Goal: Information Seeking & Learning: Learn about a topic

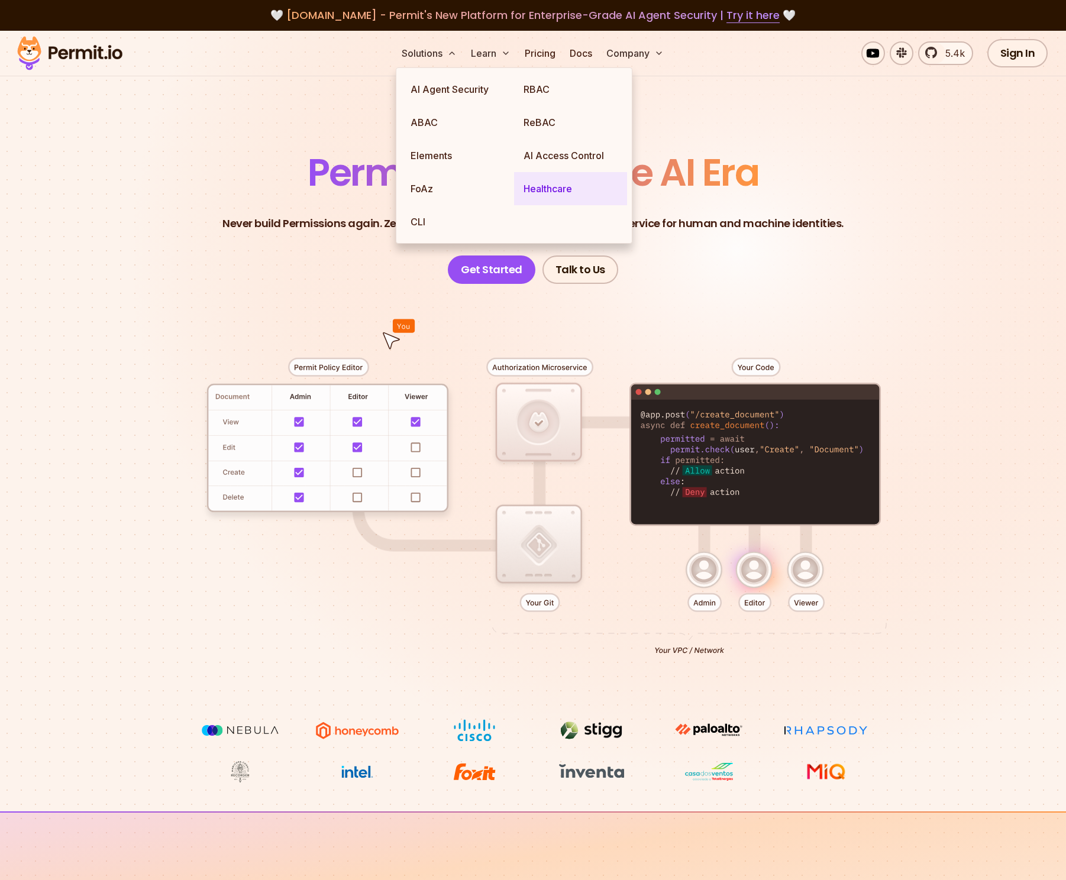
click at [554, 191] on link "Healthcare" at bounding box center [570, 188] width 113 height 33
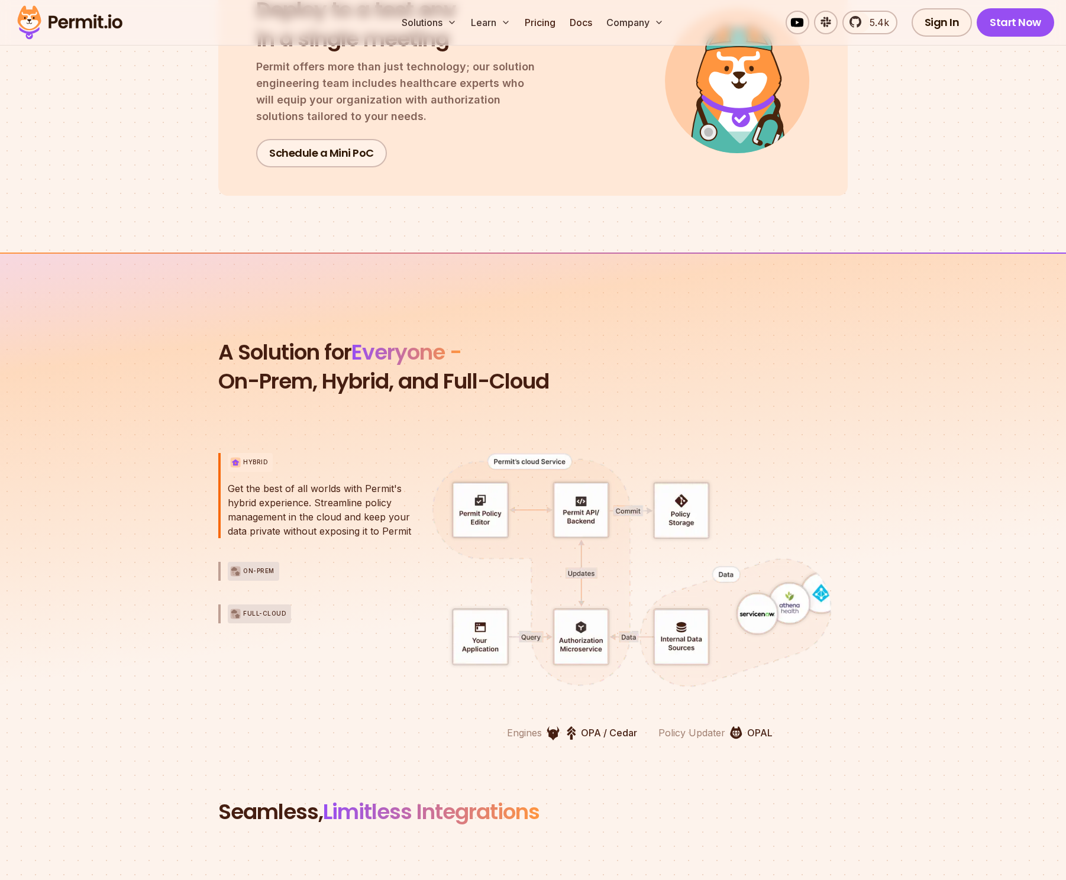
scroll to position [2328, 0]
click at [942, 147] on section "Deploy to a test env in a single meeting Permit offers more than just technolog…" at bounding box center [533, 81] width 1066 height 229
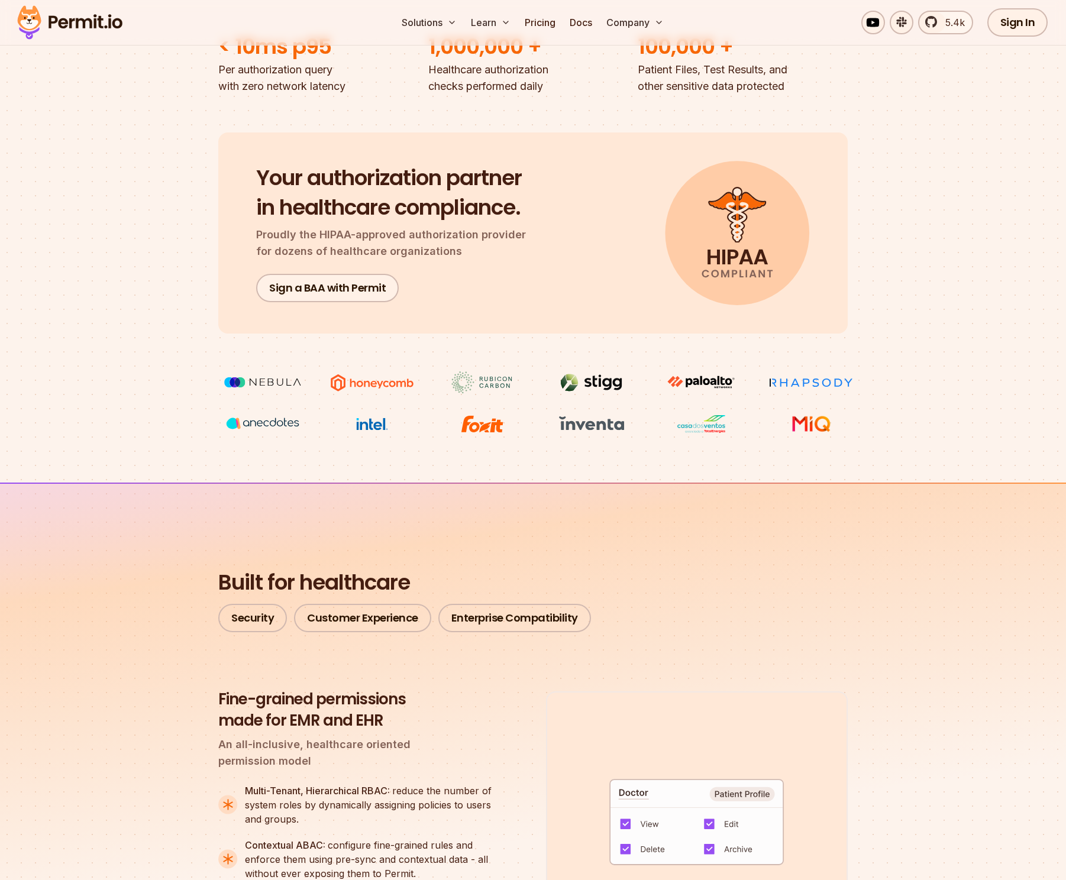
scroll to position [0, 0]
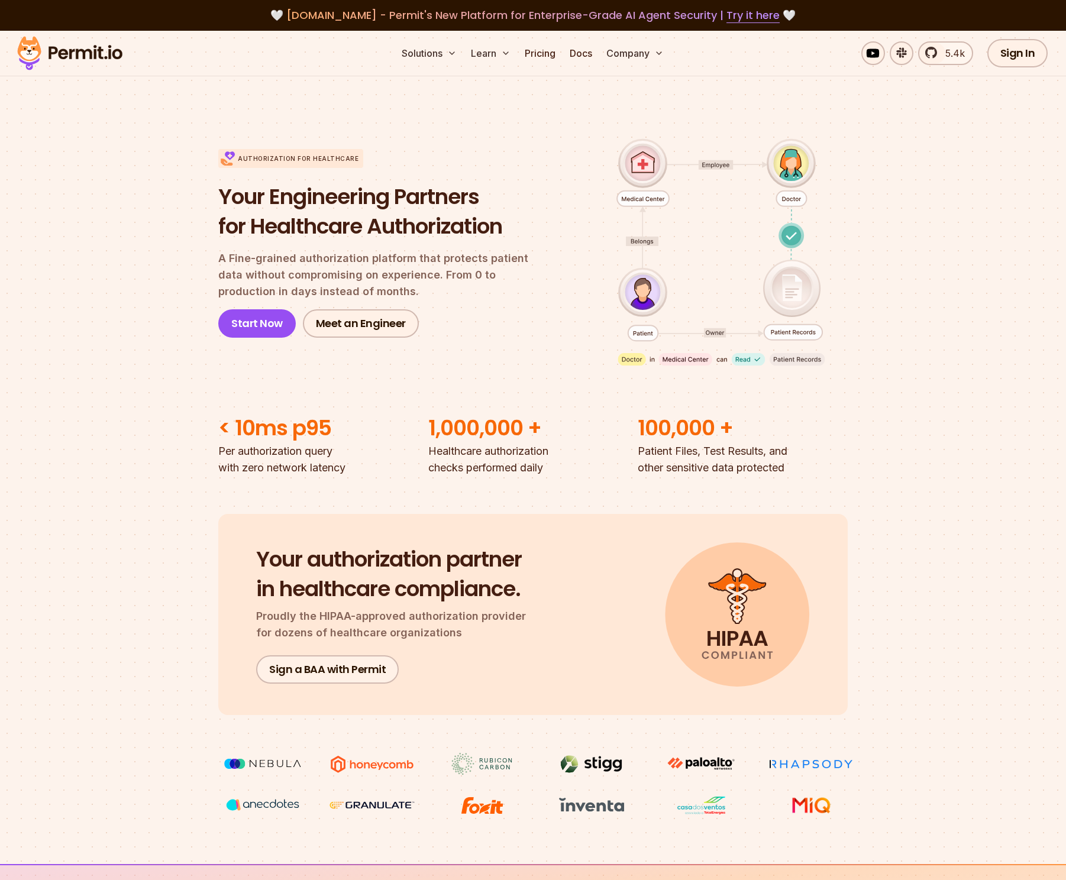
click at [944, 173] on section "Authorization for Healthcare Your Engineering Partners for Healthcare Authoriza…" at bounding box center [533, 293] width 1066 height 365
click at [745, 18] on link "Try it here" at bounding box center [752, 15] width 53 height 15
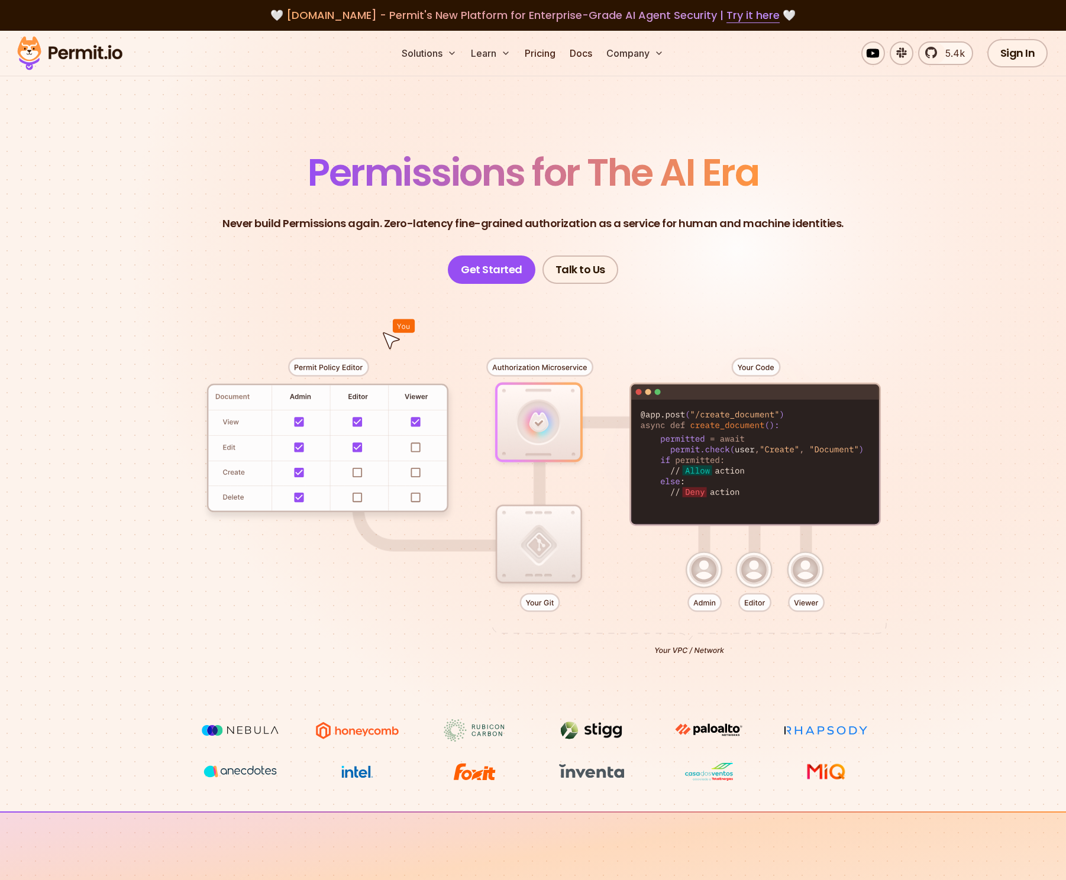
click at [964, 239] on section "Permissions for The AI Era Never build Permissions again. Zero-latency fine-gra…" at bounding box center [533, 421] width 1066 height 781
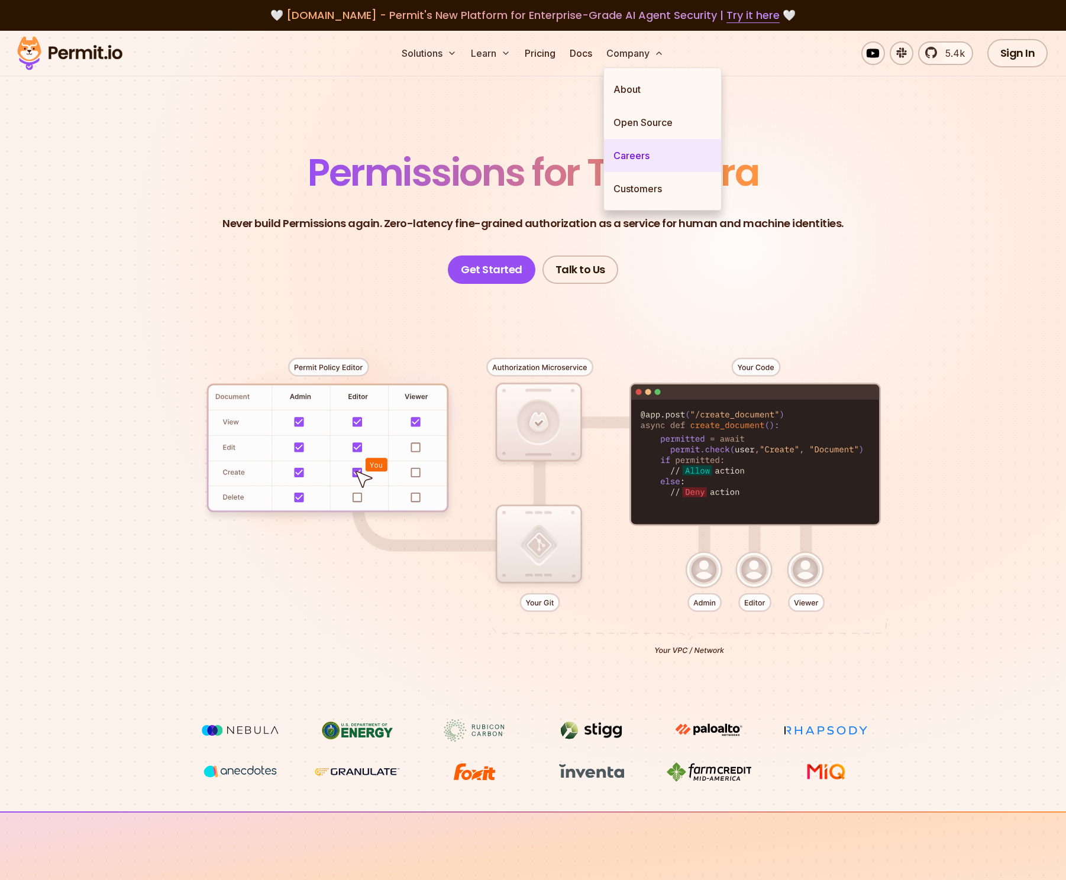
drag, startPoint x: 623, startPoint y: 156, endPoint x: 687, endPoint y: 157, distance: 63.3
click at [623, 156] on link "Careers" at bounding box center [662, 155] width 117 height 33
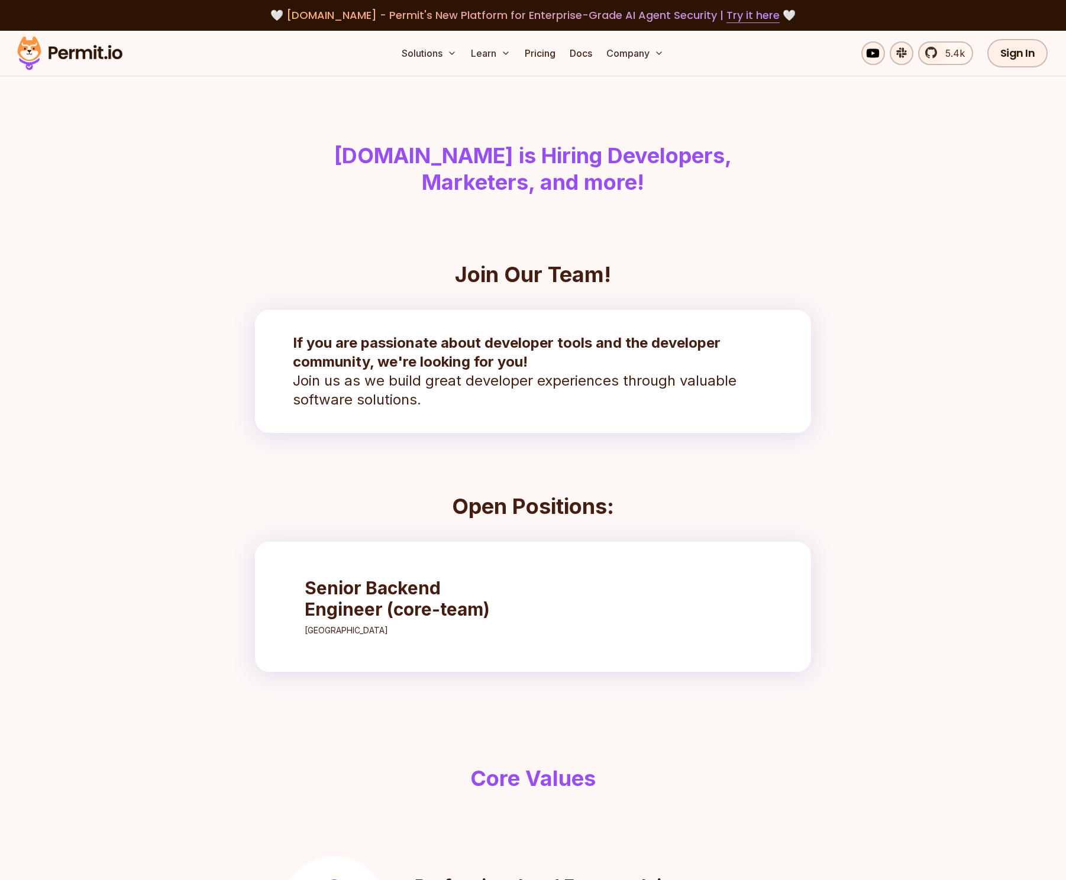
click at [402, 591] on h3 "Senior Backend Engineer (core-team)" at bounding box center [409, 598] width 209 height 43
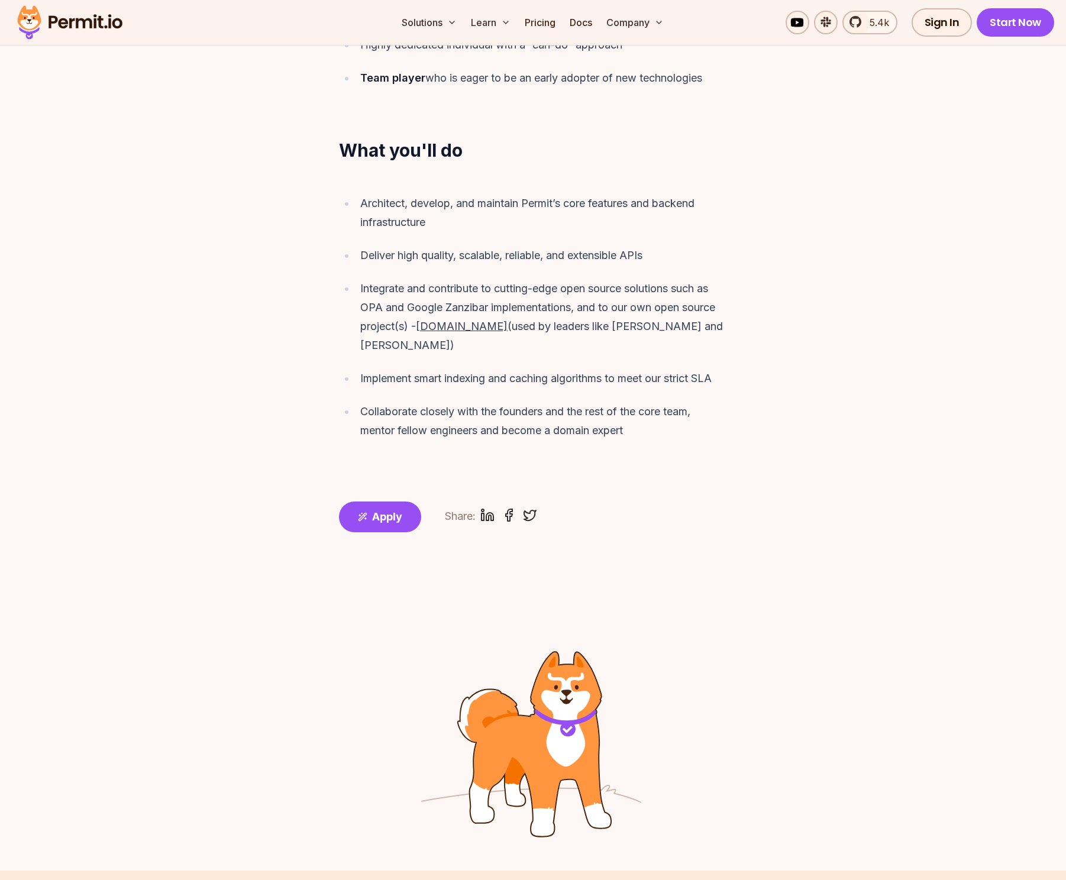
scroll to position [1070, 0]
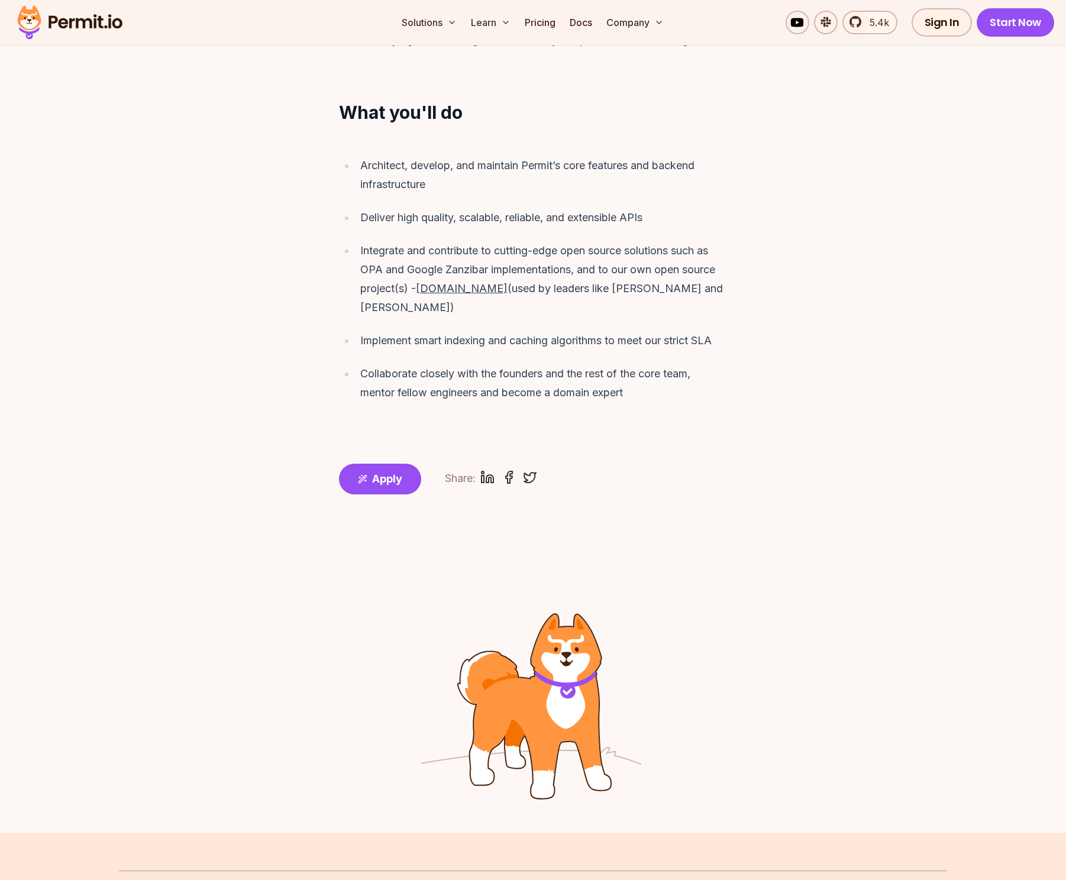
click at [440, 282] on u "OPAL.ac" at bounding box center [462, 288] width 92 height 12
click at [461, 273] on div "Integrate and contribute to cutting-edge open source solutions such as OPA and …" at bounding box center [543, 279] width 367 height 76
drag, startPoint x: 462, startPoint y: 271, endPoint x: 420, endPoint y: 272, distance: 42.0
click at [420, 272] on div "Integrate and contribute to cutting-edge open source solutions such as OPA and …" at bounding box center [543, 279] width 367 height 76
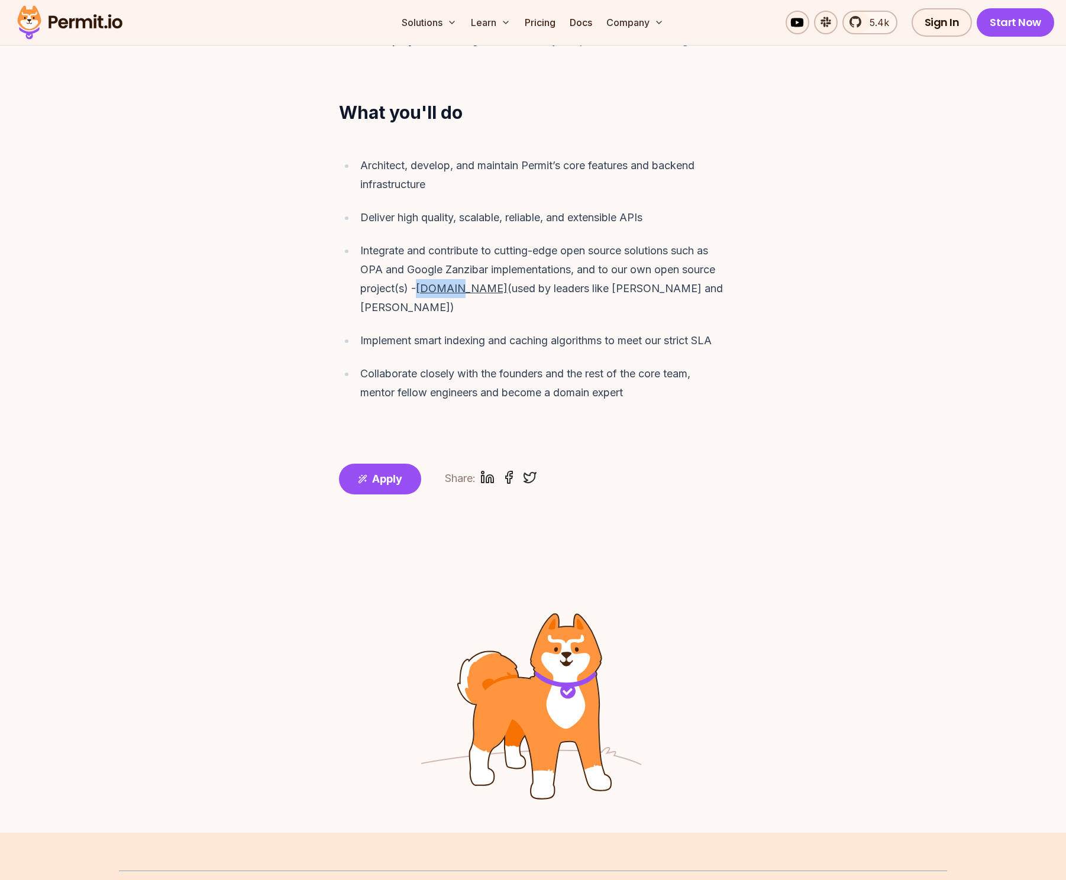
copy u "OPAL.ac"
